Goal: Task Accomplishment & Management: Use online tool/utility

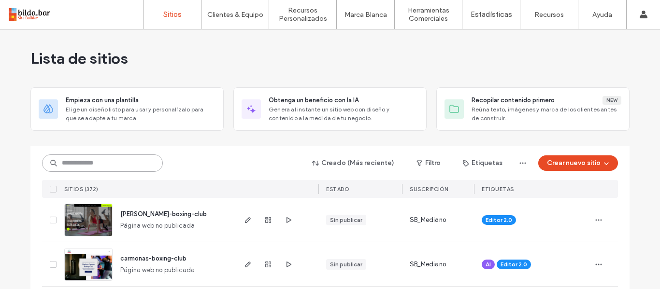
click at [75, 164] on input at bounding box center [102, 163] width 121 height 17
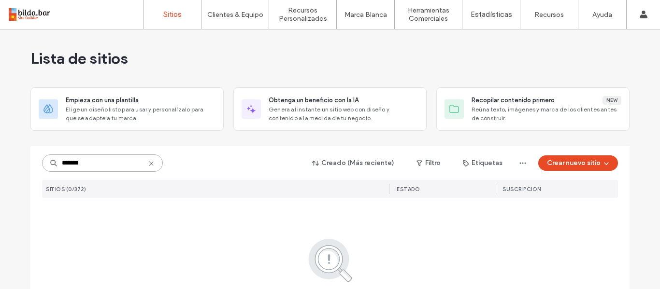
type input "*******"
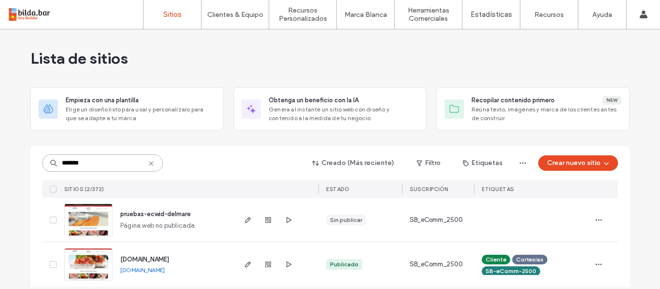
scroll to position [9, 0]
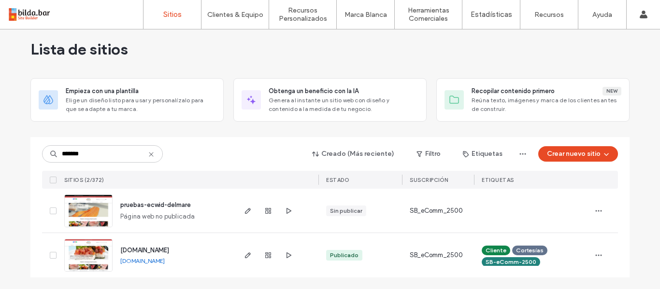
click at [96, 265] on img at bounding box center [88, 273] width 47 height 66
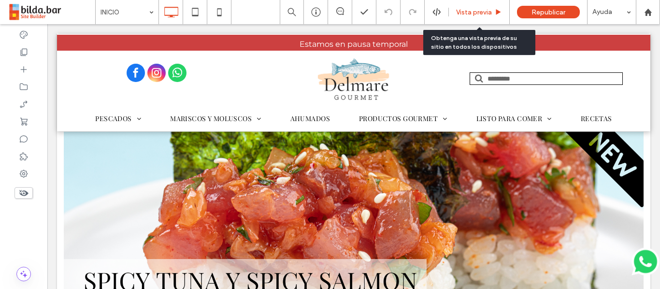
click at [484, 10] on span "Vista previa" at bounding box center [474, 12] width 36 height 8
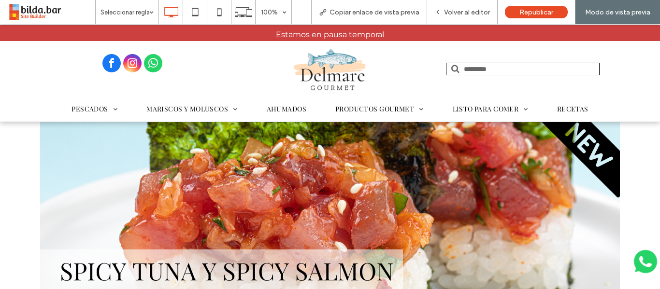
click at [508, 73] on input "text" at bounding box center [523, 69] width 154 height 13
type input "*******"
click at [488, 69] on input "*******" at bounding box center [523, 69] width 154 height 13
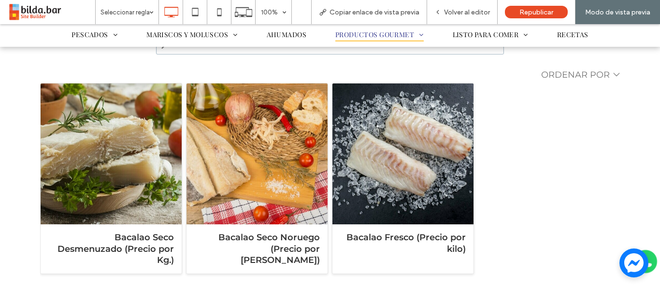
scroll to position [189, 0]
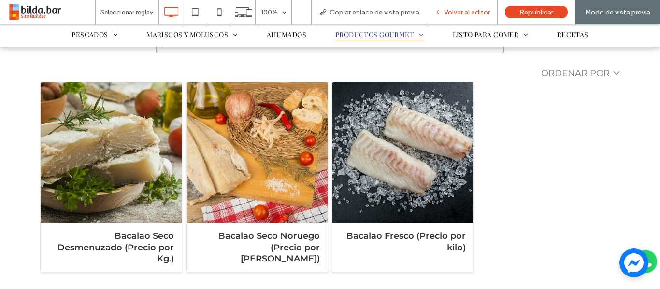
click at [456, 13] on span "Volver al editor" at bounding box center [467, 12] width 46 height 8
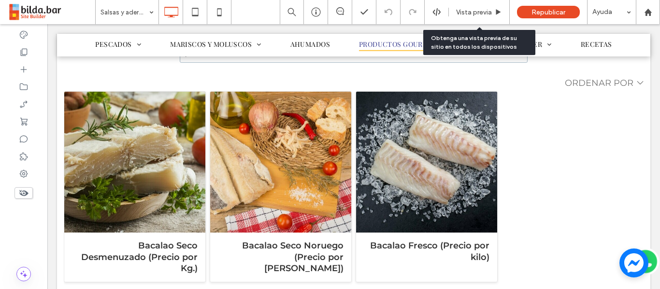
click at [456, 13] on span "Vista previa" at bounding box center [474, 12] width 36 height 8
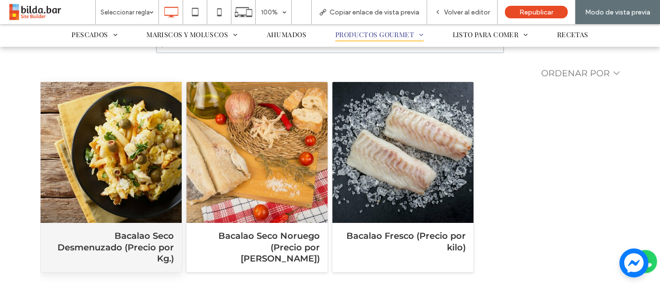
click div "Bacalao Seco Desmenuzado (Precio por Kg.)"
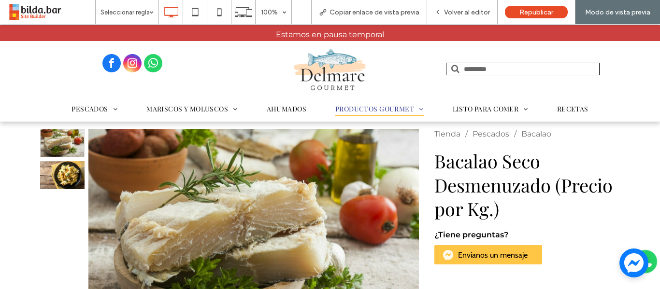
scroll to position [42, 0]
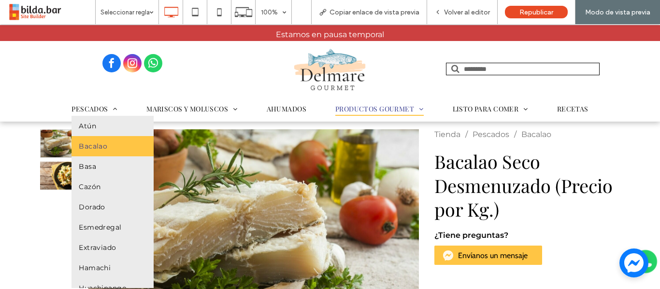
click at [99, 141] on link "Bacalao" at bounding box center [112, 146] width 82 height 20
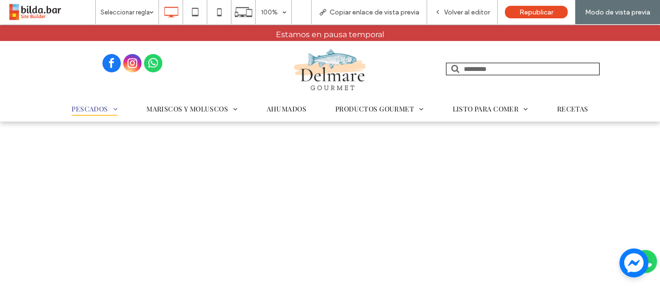
scroll to position [51, 0]
select select "*******"
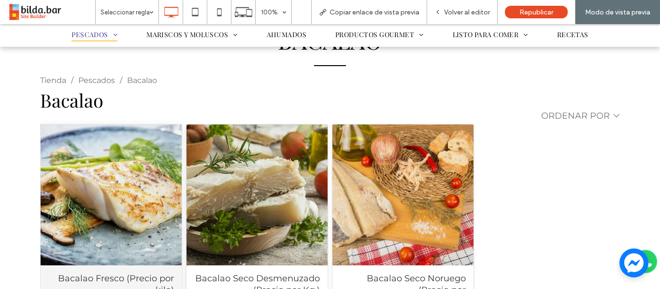
scroll to position [131, 0]
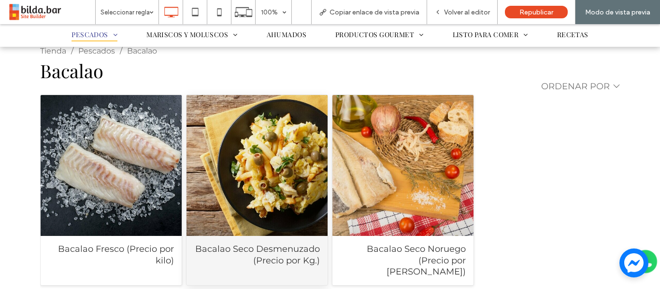
click div "Bacalao Seco Desmenuzado (Precio por Kg.)"
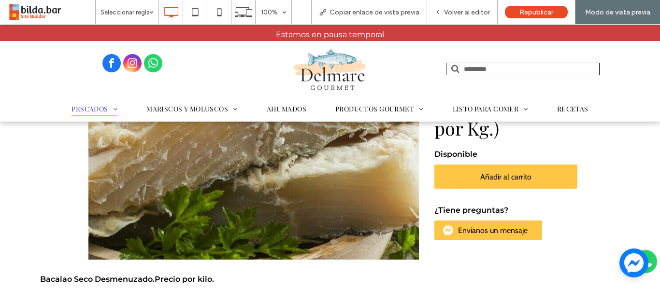
scroll to position [88, 0]
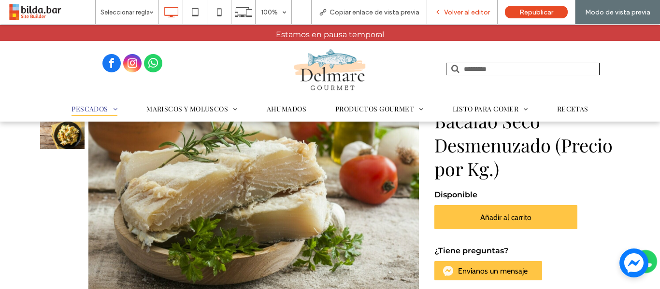
click at [481, 5] on div "Volver al editor" at bounding box center [462, 12] width 71 height 24
click at [459, 12] on span "Volver al editor" at bounding box center [467, 12] width 46 height 8
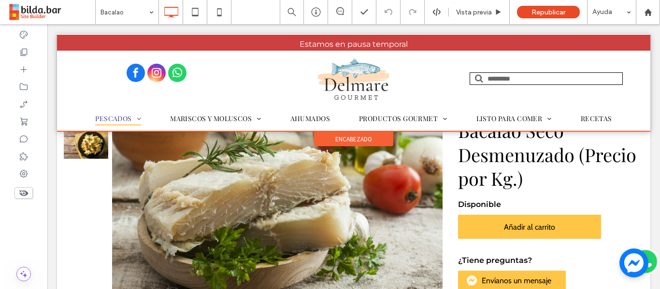
click at [336, 142] on span "encabezado" at bounding box center [353, 139] width 37 height 8
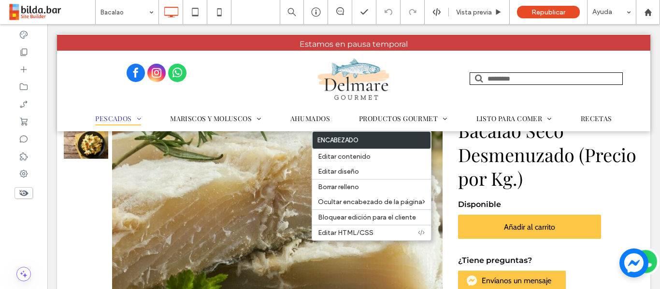
click at [246, 194] on div at bounding box center [293, 225] width 661 height 423
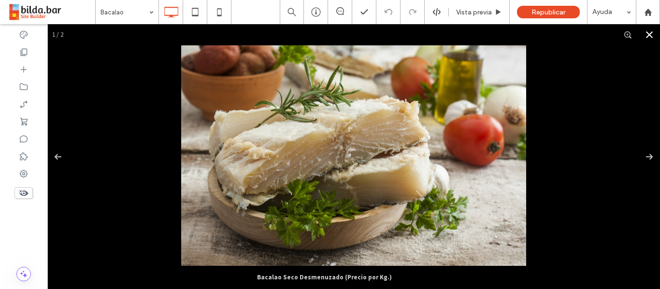
click at [639, 31] on button "Close" at bounding box center [649, 34] width 21 height 21
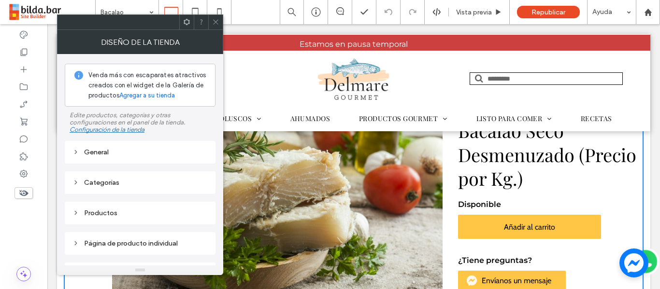
scroll to position [81, 0]
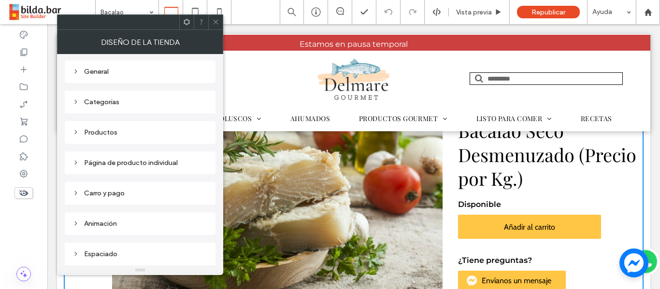
click at [132, 168] on div "Página de producto individual" at bounding box center [139, 162] width 135 height 13
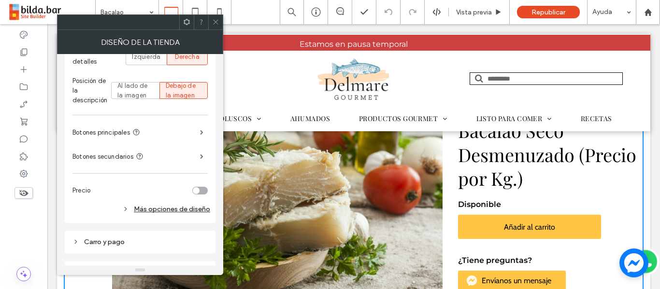
scroll to position [379, 0]
click at [180, 205] on div "Más opciones de diseño" at bounding box center [141, 208] width 138 height 13
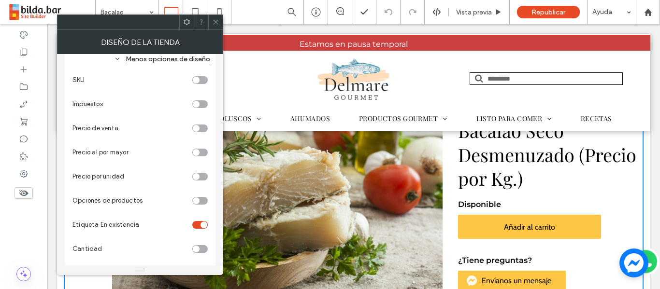
scroll to position [529, 0]
click at [213, 19] on icon at bounding box center [215, 21] width 7 height 7
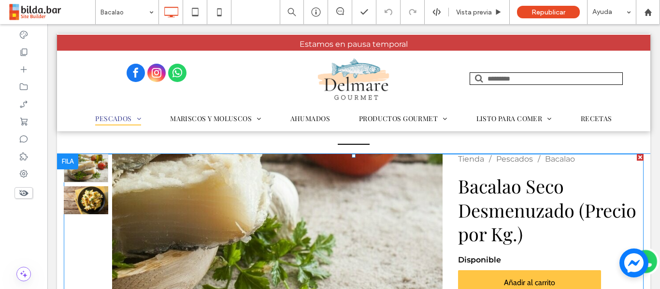
scroll to position [32, 0]
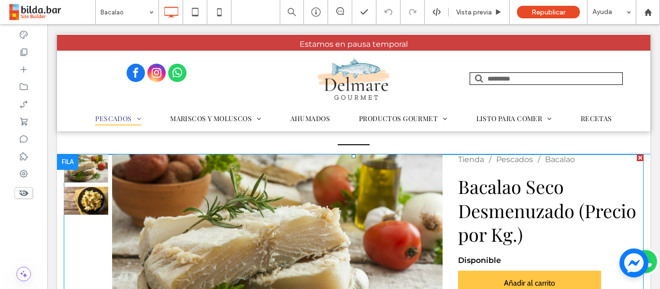
click h1 "Bacalao Seco Desmenuzado (Precio por Kg.)"
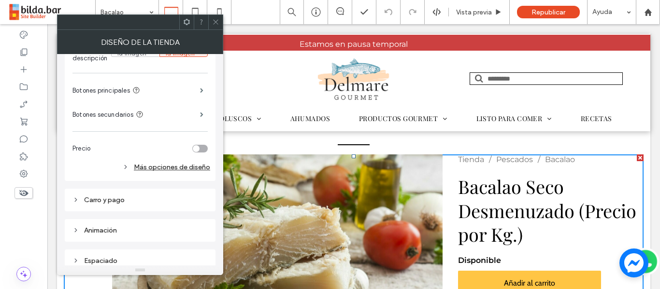
scroll to position [421, 0]
click at [177, 169] on div "Más opciones de diseño" at bounding box center [141, 166] width 138 height 13
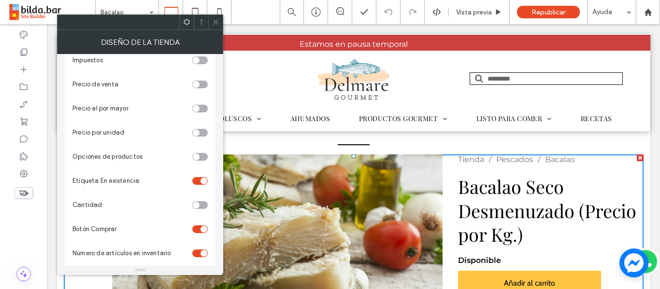
scroll to position [573, 0]
click at [199, 229] on div "toggle" at bounding box center [199, 229] width 15 height 8
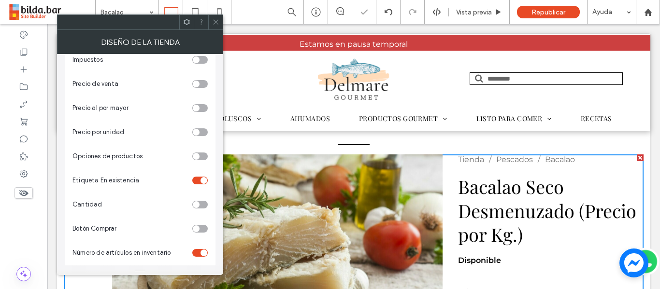
click at [199, 251] on div "toggle" at bounding box center [199, 253] width 15 height 8
click at [204, 180] on div "toggle" at bounding box center [203, 180] width 7 height 7
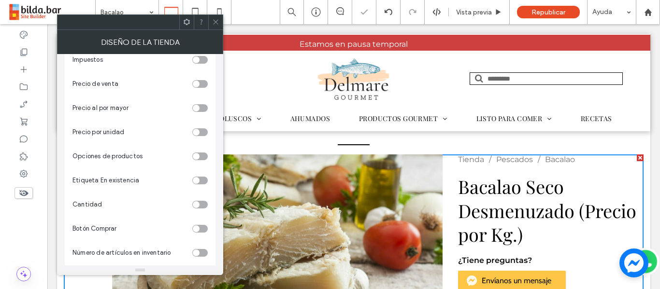
click at [204, 157] on div "toggle" at bounding box center [199, 157] width 15 height 8
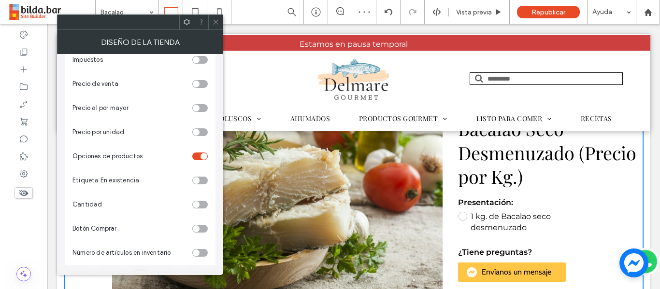
scroll to position [693, 0]
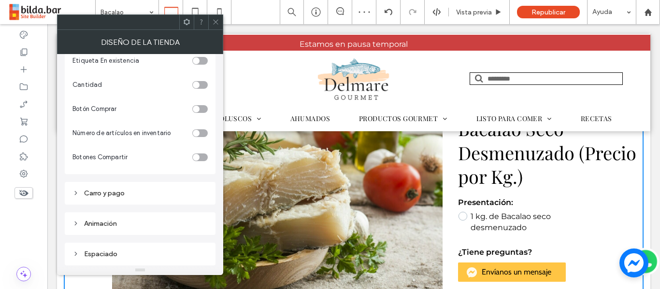
click at [211, 23] on div at bounding box center [215, 22] width 14 height 14
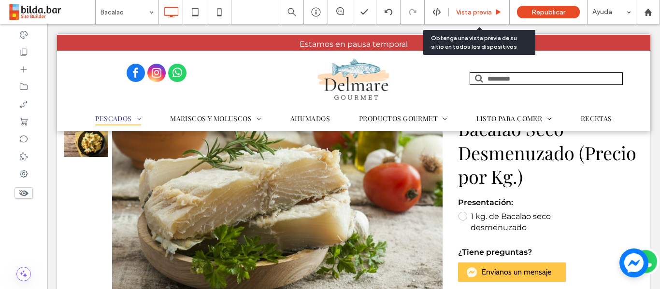
click at [473, 7] on div "Vista previa" at bounding box center [479, 12] width 61 height 24
click at [473, 15] on span "Vista previa" at bounding box center [474, 12] width 36 height 8
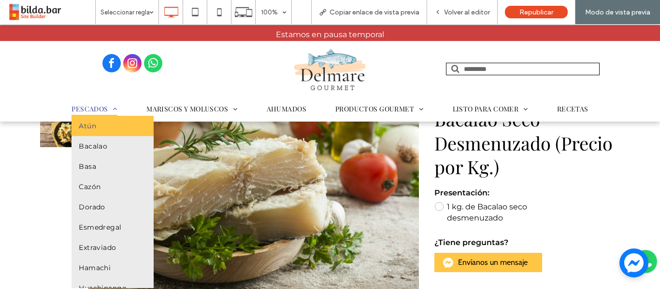
click at [95, 127] on link "Atún" at bounding box center [112, 126] width 82 height 20
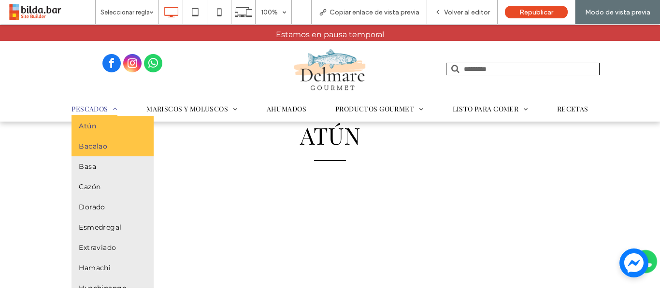
select select "*******"
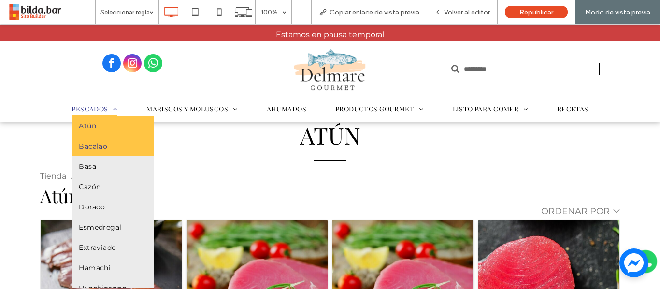
click at [100, 145] on span "Bacalao" at bounding box center [93, 146] width 28 height 9
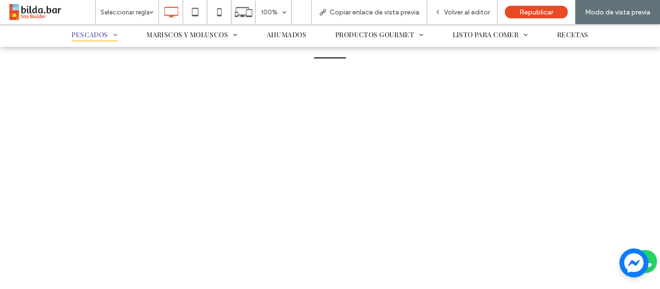
select select "*******"
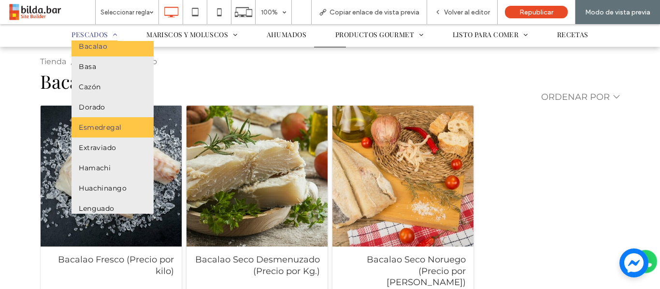
scroll to position [31, 0]
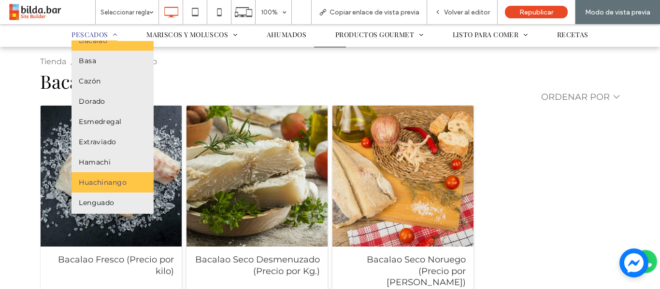
click at [120, 187] on link "Huachinango" at bounding box center [112, 182] width 82 height 20
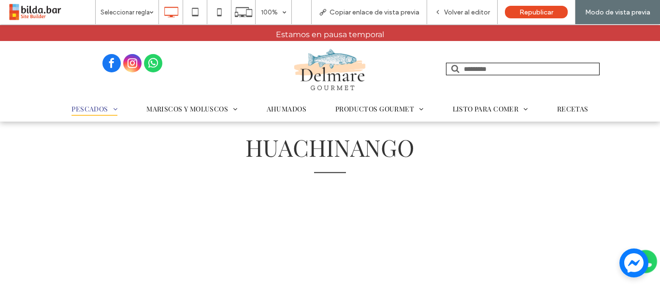
select select "*******"
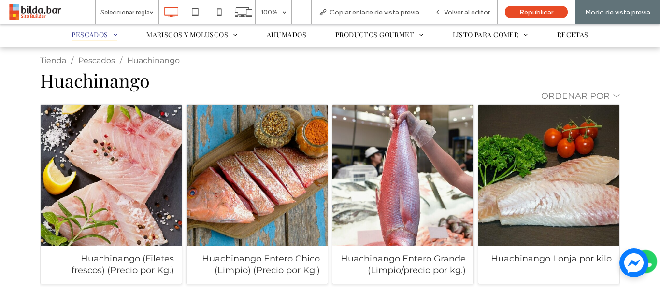
scroll to position [123, 0]
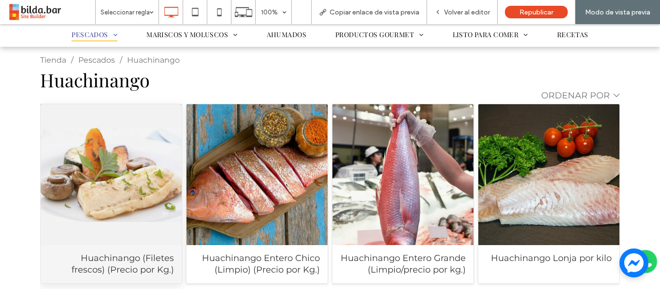
click div "Huachinango (Filetes frescos) (Precio por Kg.)"
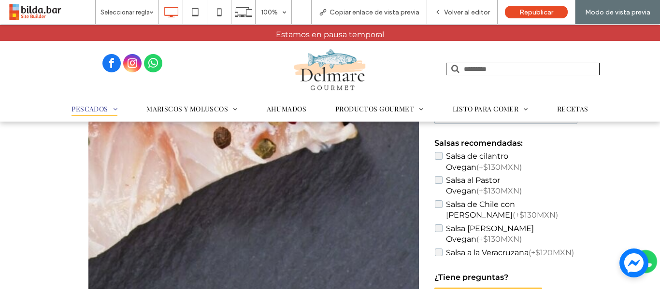
scroll to position [0, 0]
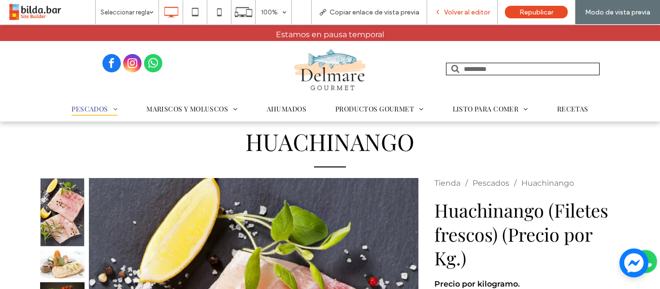
click at [476, 19] on div "Volver al editor" at bounding box center [462, 12] width 71 height 24
click at [457, 6] on div "Volver al editor" at bounding box center [462, 12] width 71 height 24
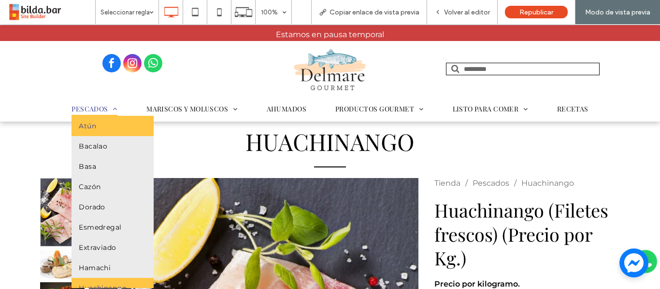
click at [91, 123] on span "Atún" at bounding box center [87, 126] width 17 height 9
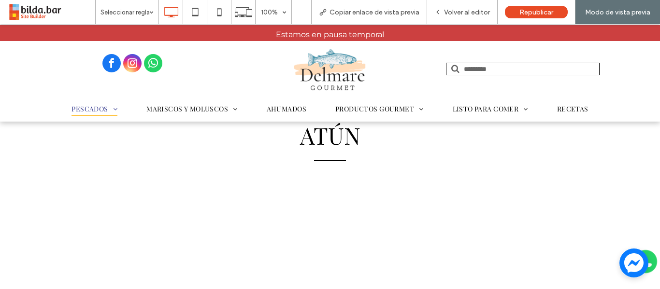
select select "*******"
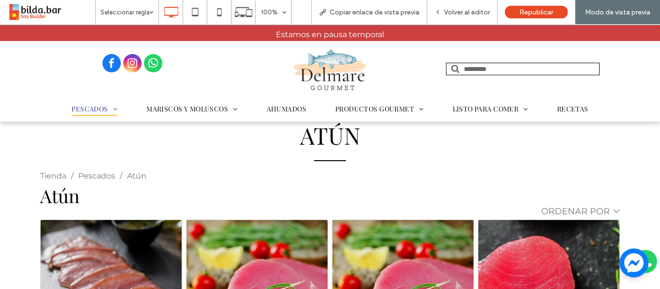
scroll to position [100, 0]
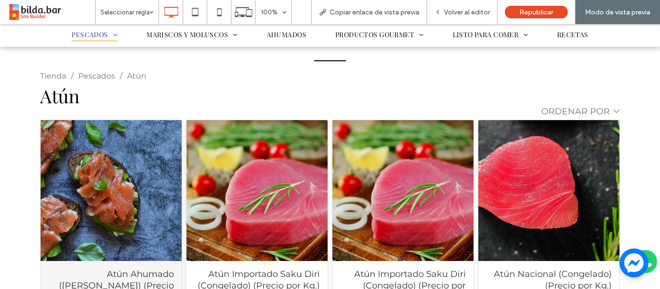
click div "Atún Ahumado (Dolores) (Precio por Kg.)"
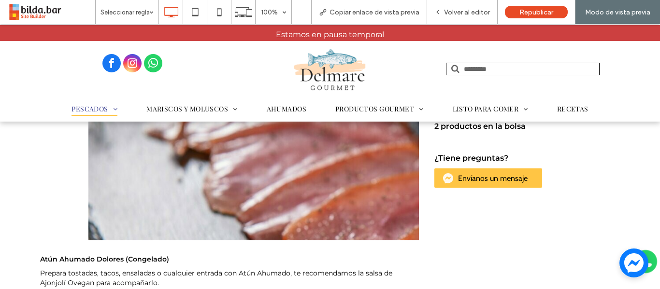
scroll to position [0, 0]
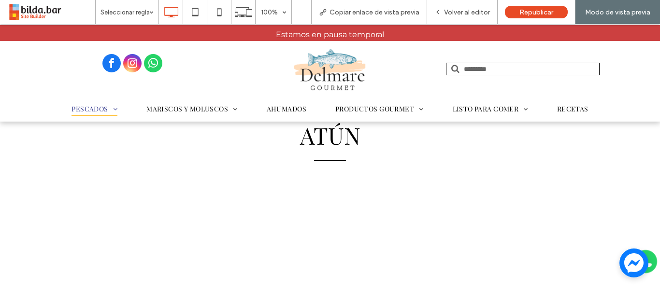
select select "*******"
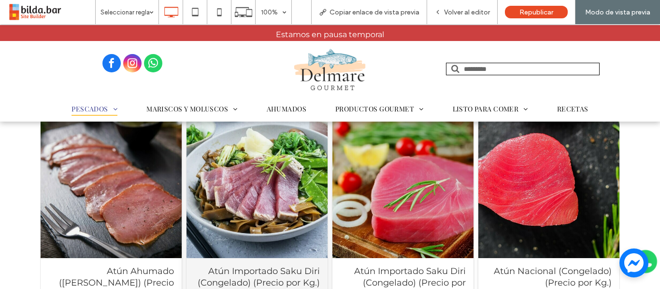
scroll to position [104, 0]
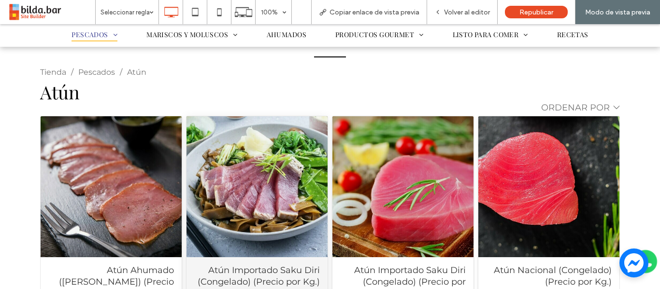
click div "Atún Importado Saku Diri (Congelado) (Precio por Kg.)"
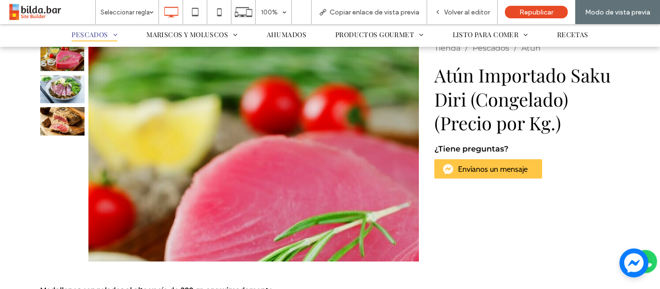
scroll to position [0, 0]
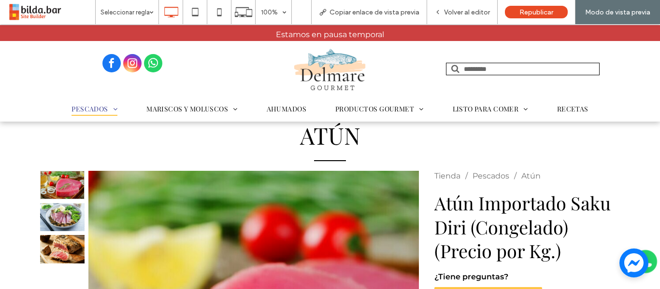
select select "*******"
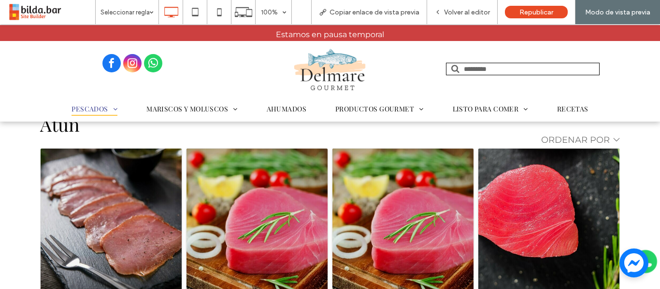
scroll to position [73, 0]
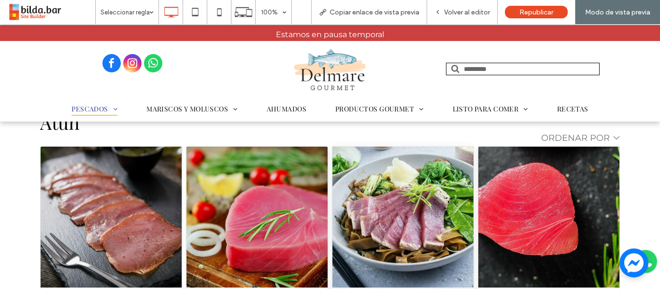
click div "Atún Importado Saku Diri (Congelado) (Precio por pieza)"
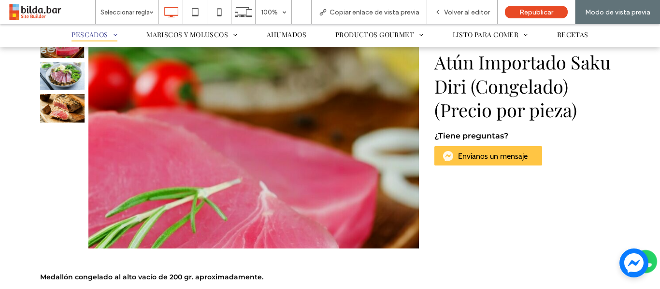
scroll to position [142, 0]
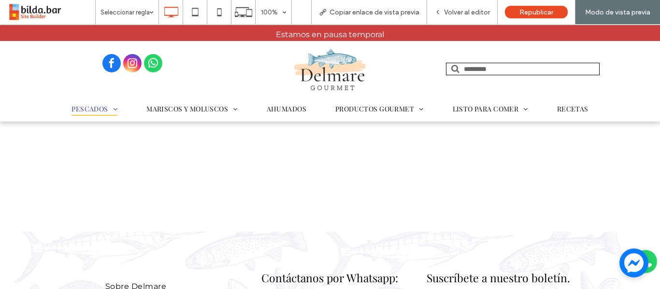
select select "*******"
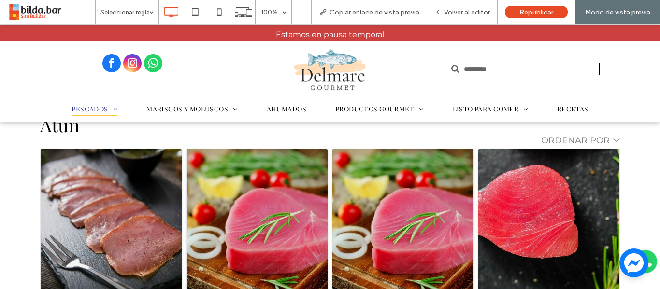
scroll to position [72, 0]
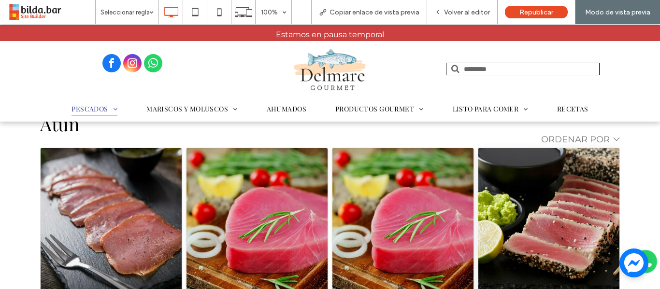
click div "Atún Nacional (Congelado) (Precio por Kg.)"
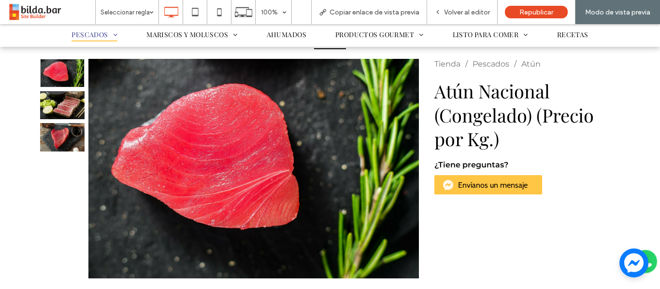
scroll to position [114, 0]
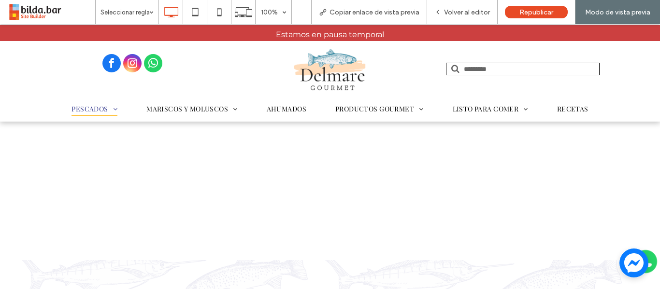
select select "*******"
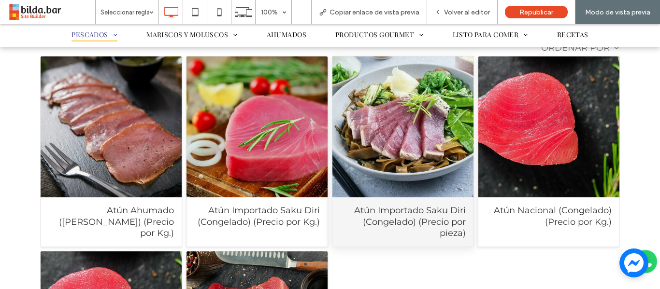
scroll to position [276, 0]
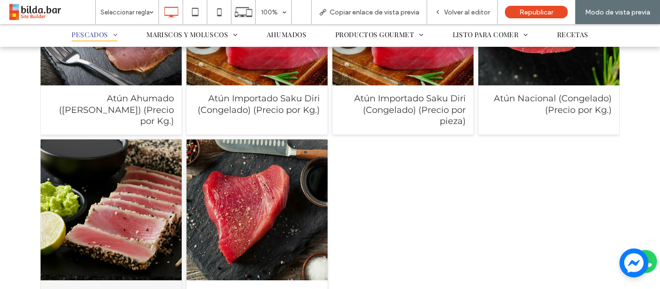
click div "Atún Nacional (Congelado) (Precio por pieza.)"
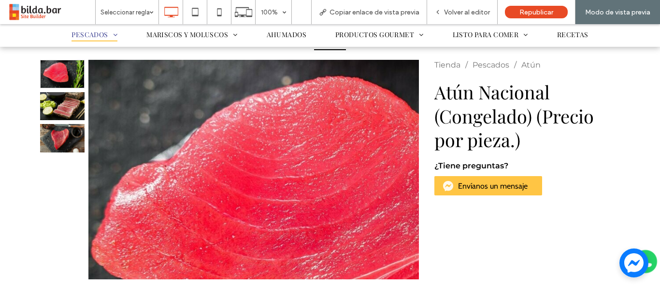
scroll to position [114, 0]
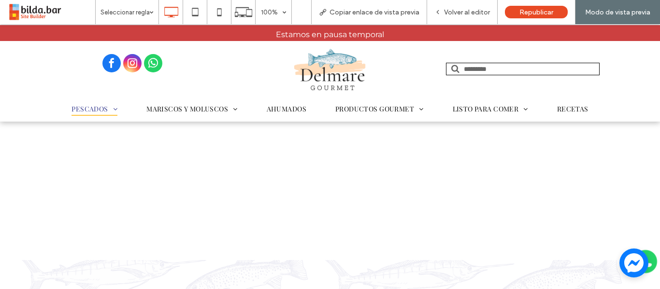
select select "*******"
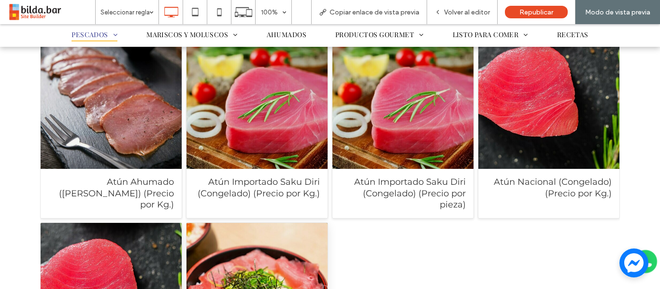
scroll to position [193, 0]
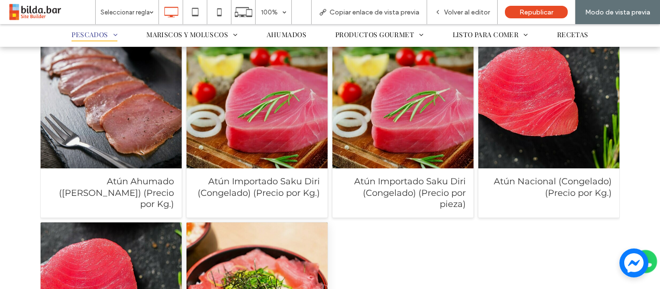
click div "Atún Nacional (Fresco) (Precio por Kg.)"
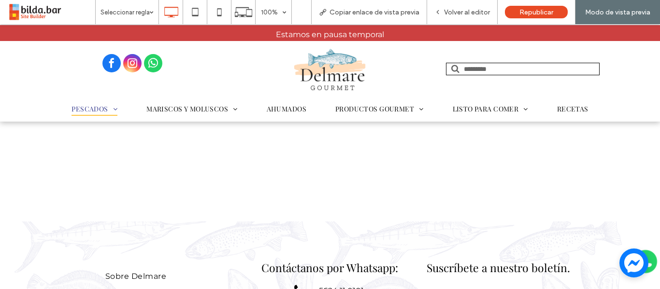
scroll to position [0, 0]
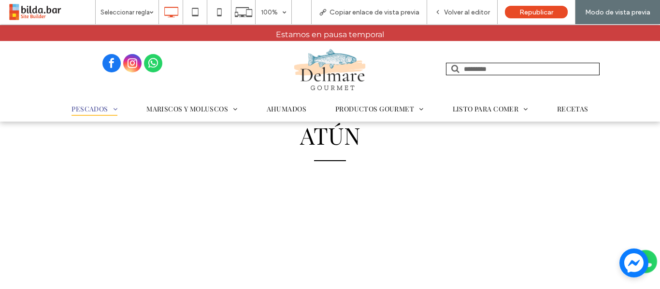
select select "*******"
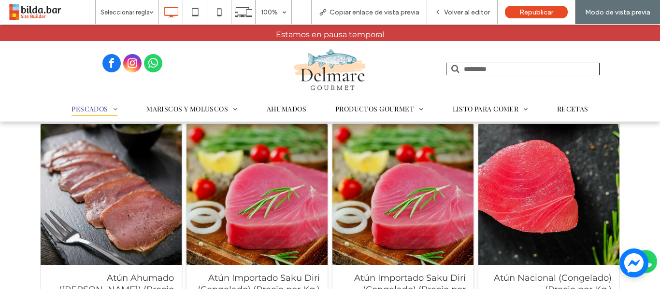
scroll to position [80, 0]
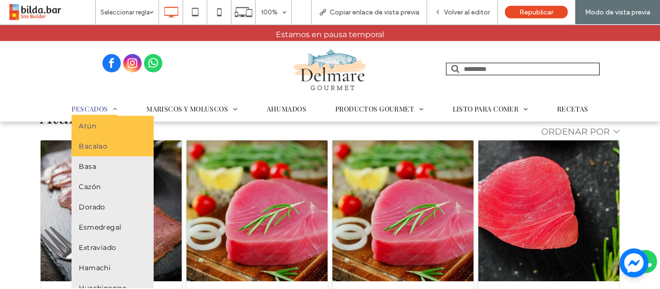
click at [100, 150] on span "Bacalao" at bounding box center [93, 146] width 28 height 9
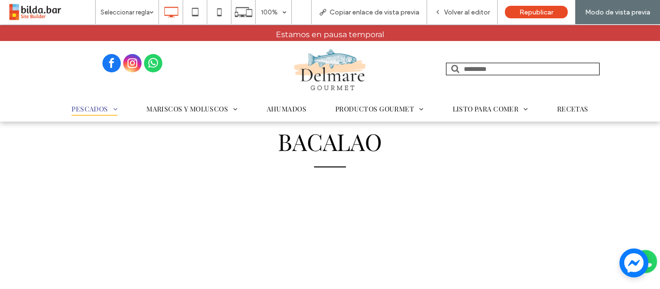
select select "*******"
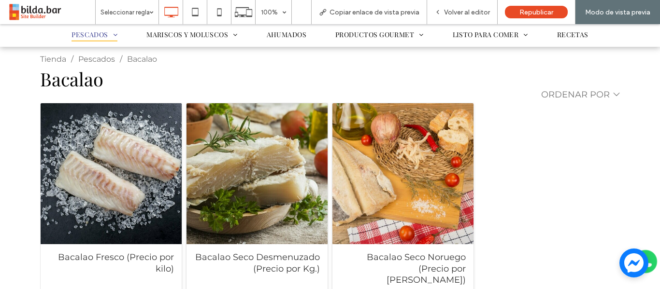
scroll to position [123, 0]
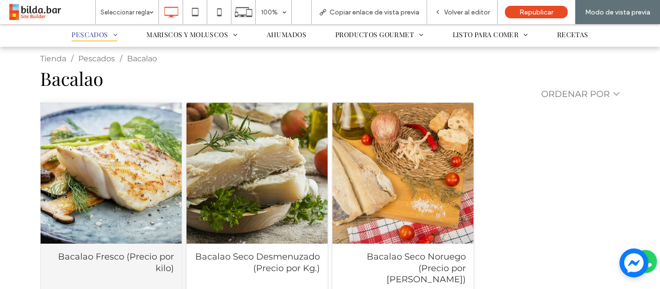
click div "Bacalao Fresco (Precio por kilo)"
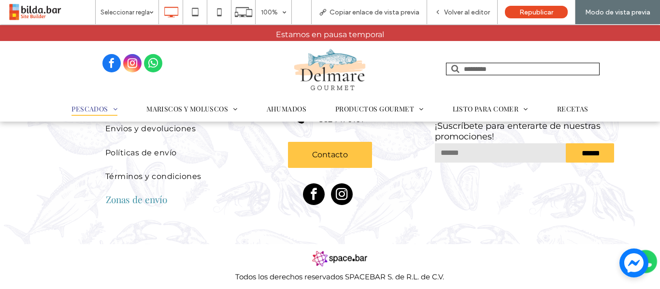
select select "*******"
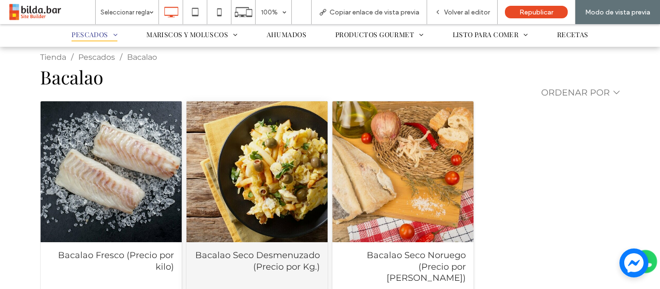
click div "Bacalao Seco Desmenuzado (Precio por Kg.)"
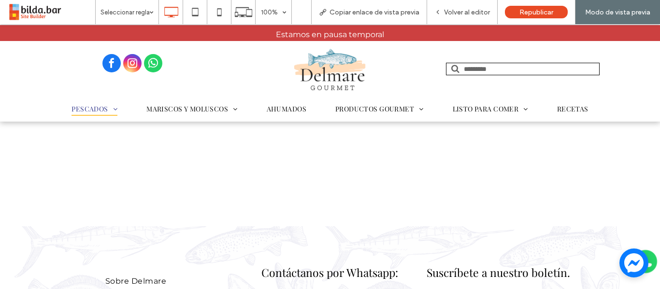
select select "*******"
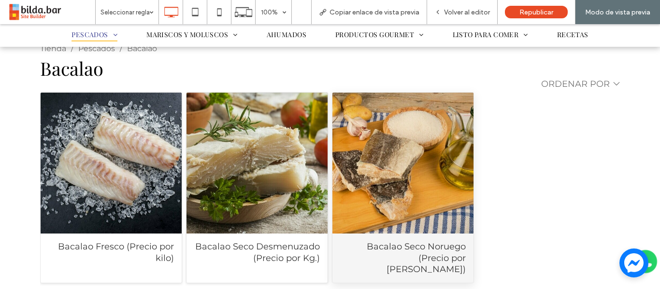
click div "Bacalao Seco Noruego (Precio por Kilo)"
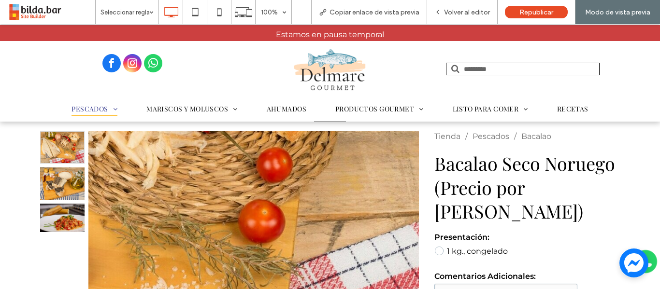
select select "*******"
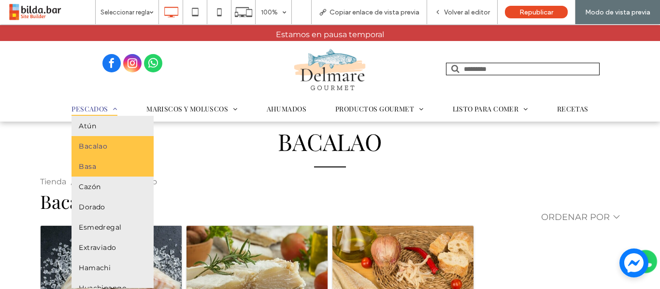
click at [105, 170] on link "Basa" at bounding box center [112, 166] width 82 height 20
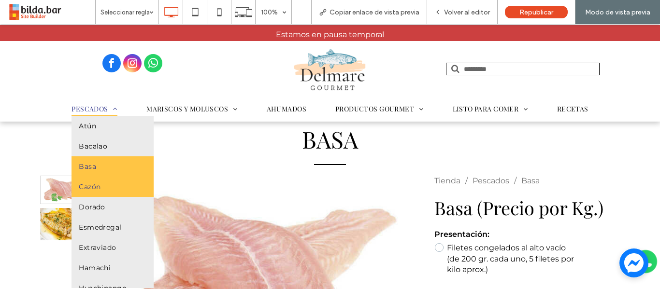
click at [119, 192] on link "Cazón" at bounding box center [112, 187] width 82 height 20
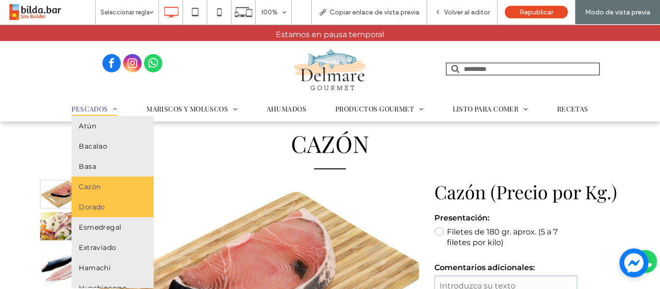
click at [113, 210] on link "Dorado" at bounding box center [112, 207] width 82 height 20
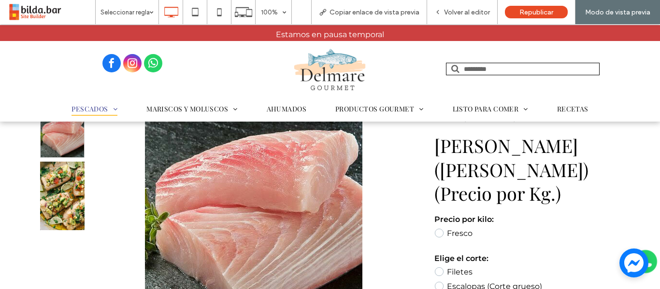
scroll to position [48, 0]
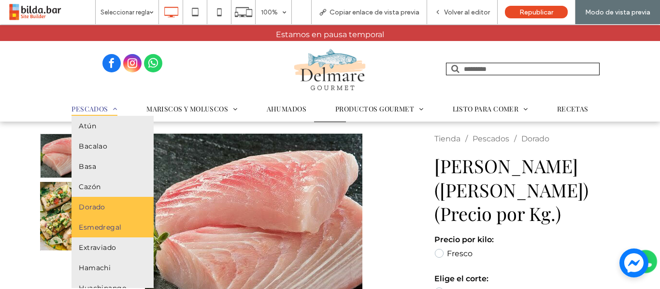
click at [94, 225] on span "Esmedregal" at bounding box center [100, 227] width 43 height 9
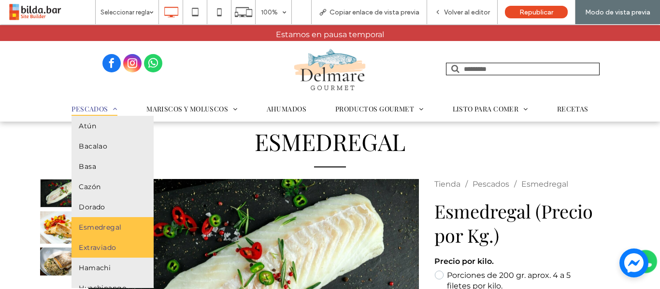
click at [133, 246] on link "Extraviado" at bounding box center [112, 248] width 82 height 20
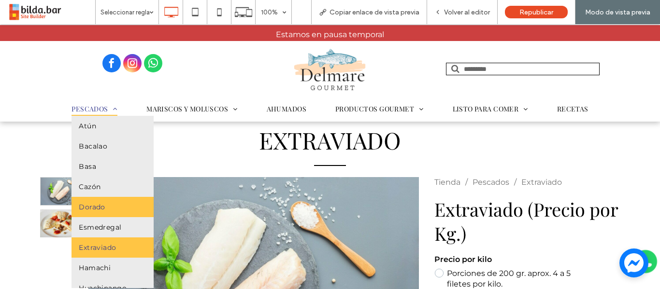
scroll to position [14, 0]
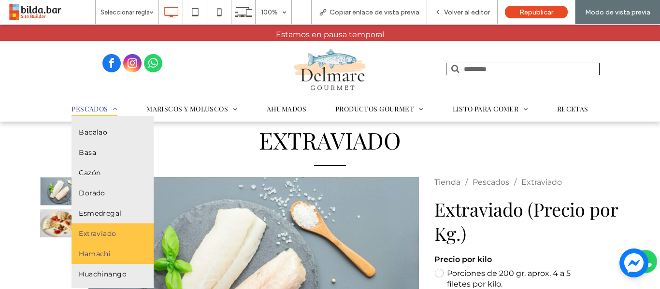
click at [116, 253] on link "Hamachi" at bounding box center [112, 254] width 82 height 20
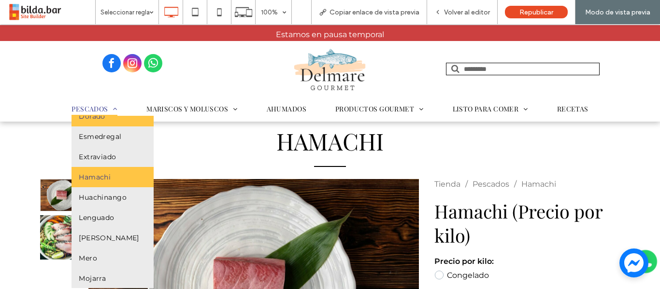
scroll to position [91, 0]
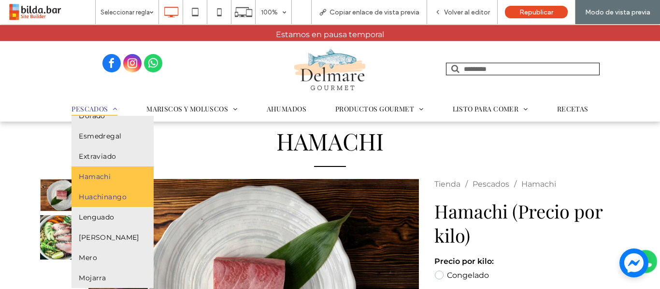
click at [98, 200] on span "Huachinango" at bounding box center [103, 197] width 48 height 9
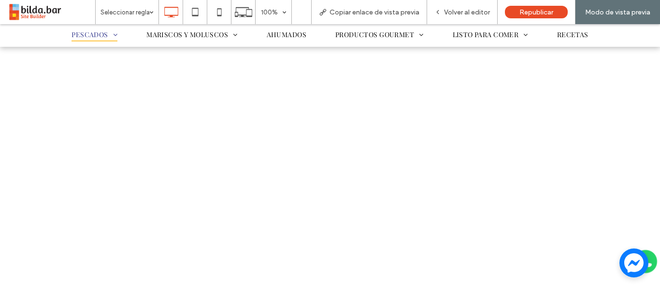
select select "*******"
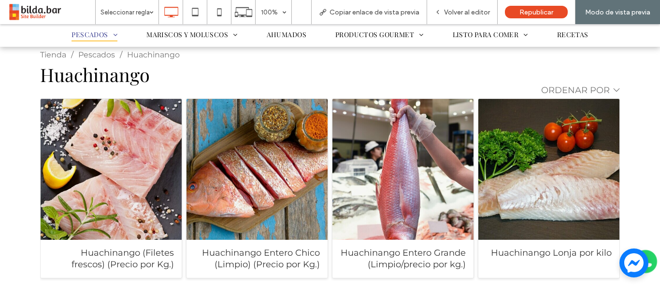
scroll to position [129, 0]
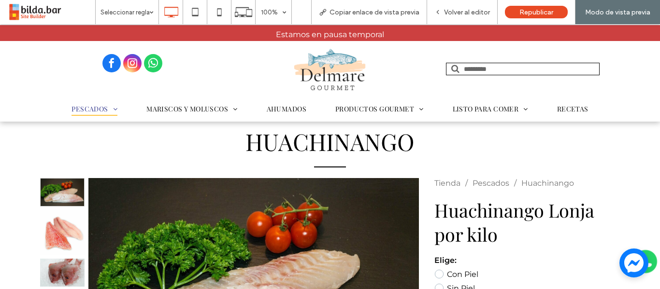
select select "*******"
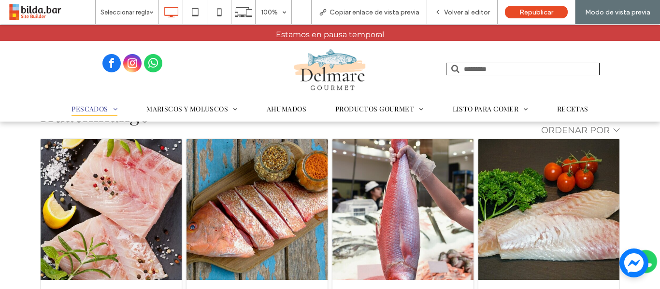
scroll to position [93, 0]
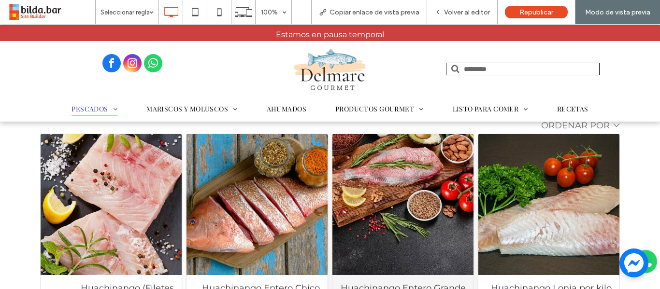
click div "Huachinango Entero Grande (Limpio/precio por kg.)"
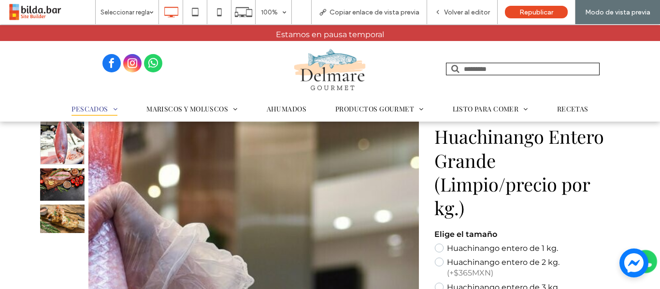
scroll to position [0, 0]
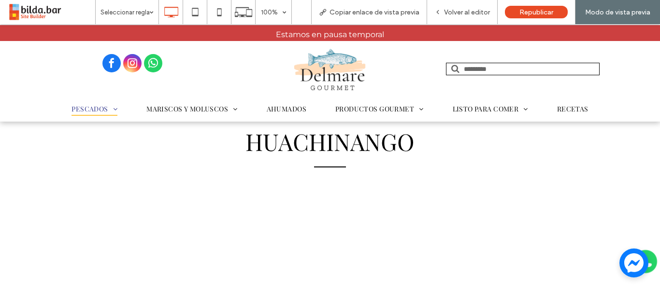
select select "*******"
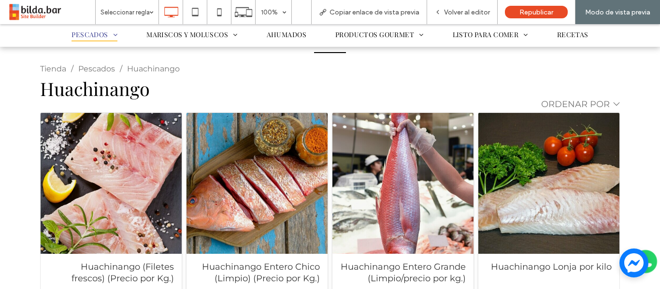
scroll to position [117, 0]
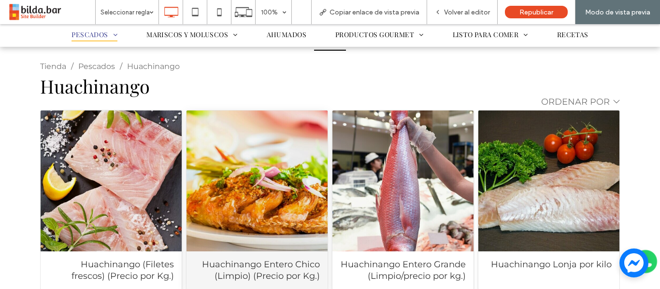
click div "Huachinango Entero Chico (Limpio) (Precio por Kg.)"
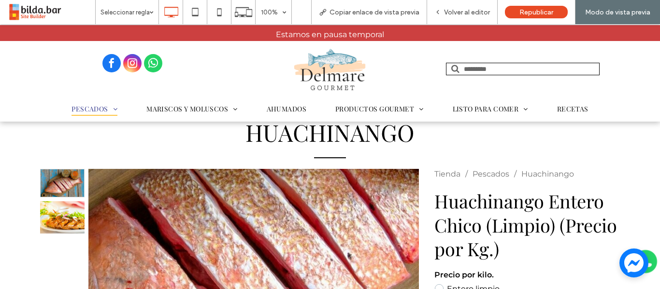
scroll to position [5, 0]
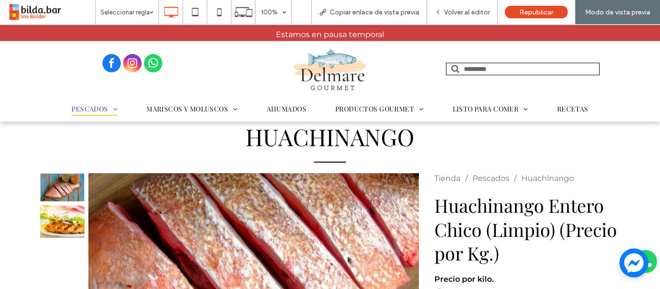
select select "*******"
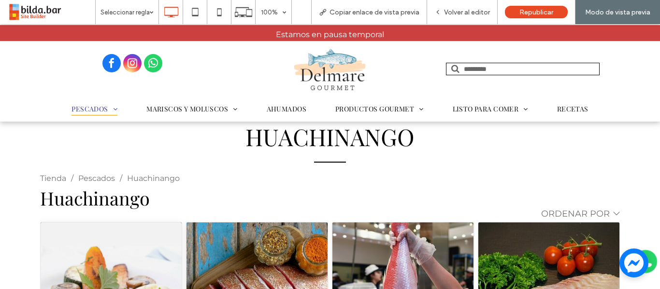
click div "Huachinango (Filetes frescos) (Precio por Kg.)"
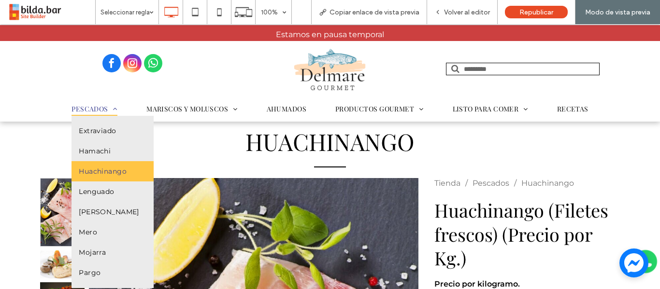
scroll to position [117, 0]
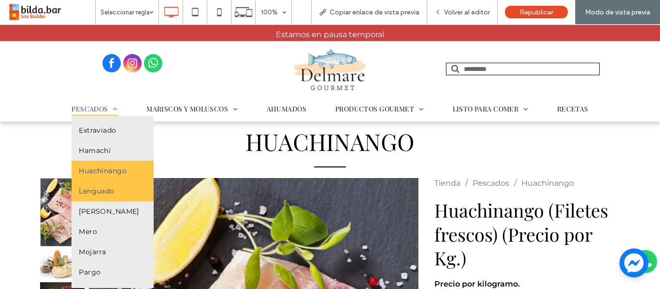
click at [99, 194] on span "Lenguado" at bounding box center [96, 191] width 35 height 9
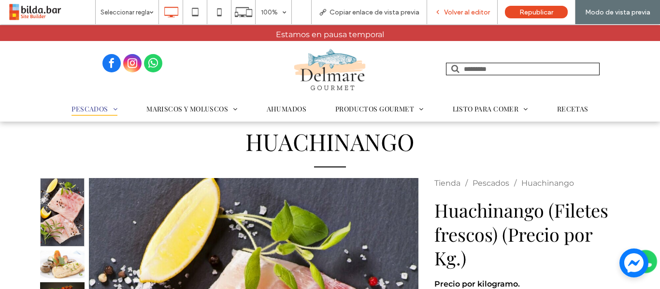
click at [113, 255] on div at bounding box center [330, 144] width 660 height 289
